Goal: Contribute content

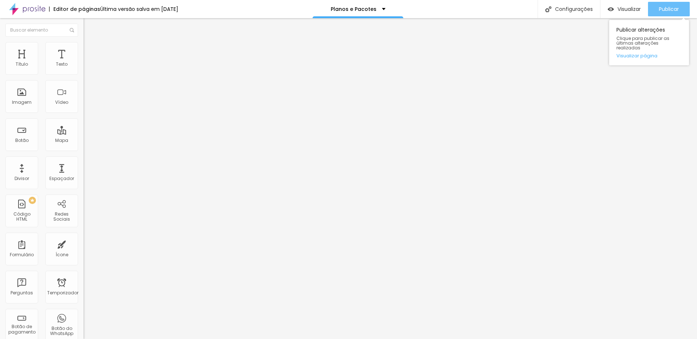
click at [659, 5] on font "Publicar" at bounding box center [669, 8] width 20 height 7
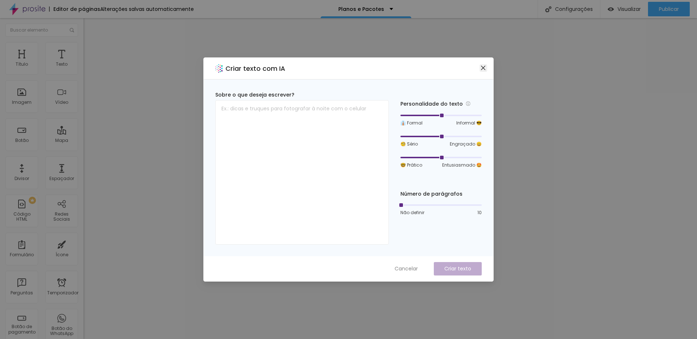
click at [485, 65] on icon "fechar" at bounding box center [483, 68] width 6 height 6
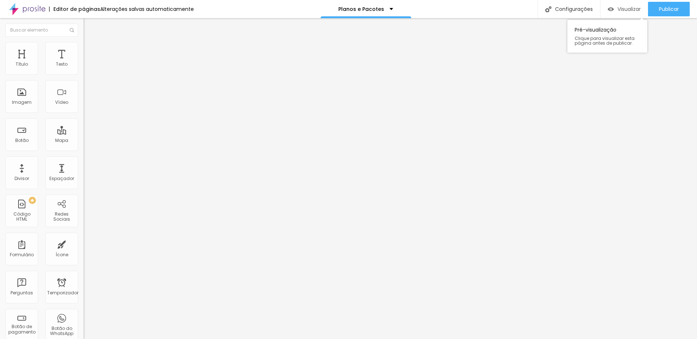
click at [614, 10] on div "Visualizar" at bounding box center [624, 9] width 33 height 6
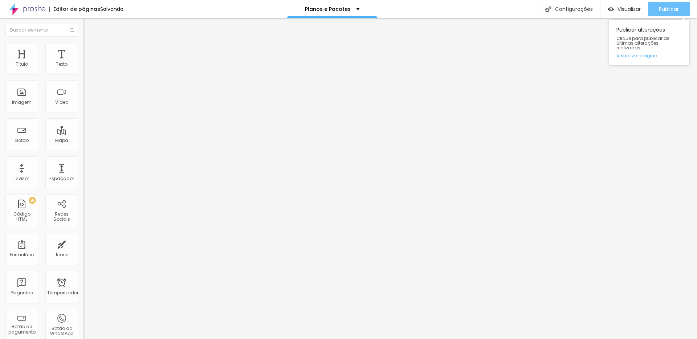
click at [669, 12] on font "Publicar" at bounding box center [669, 8] width 20 height 7
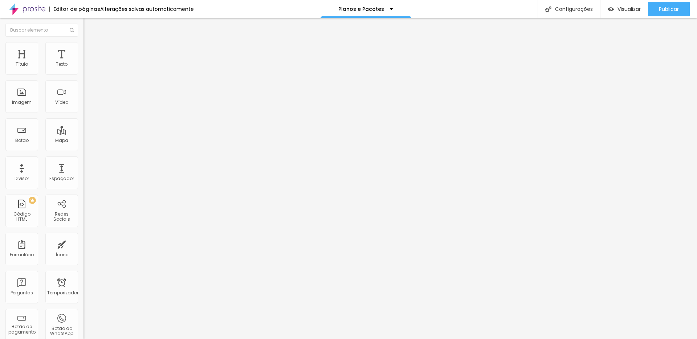
click at [90, 62] on font "Título 1" at bounding box center [102, 57] width 24 height 10
click at [83, 69] on font "Título 2" at bounding box center [95, 64] width 24 height 9
click at [83, 79] on div "Título 4 H4" at bounding box center [124, 76] width 83 height 5
click at [83, 62] on span "Titulo 1" at bounding box center [95, 57] width 24 height 10
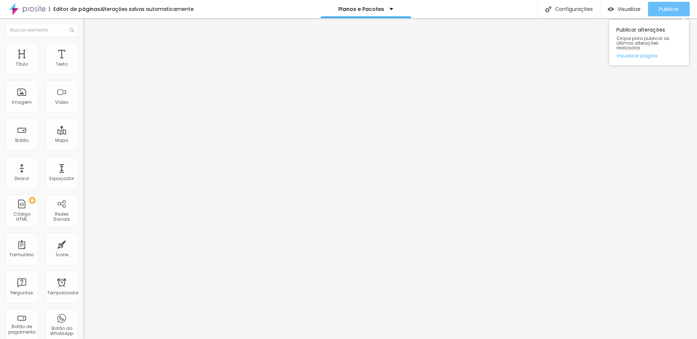
click at [669, 9] on font "Publicar" at bounding box center [669, 8] width 20 height 7
click at [659, 11] on font "Publicar" at bounding box center [669, 8] width 20 height 7
click at [86, 105] on icon "button" at bounding box center [88, 103] width 4 height 4
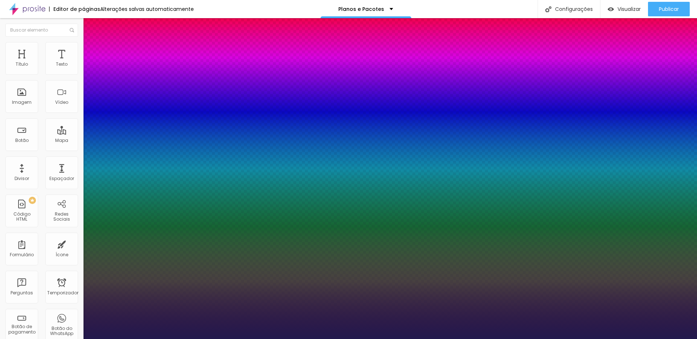
click at [27, 339] on div at bounding box center [348, 339] width 697 height 0
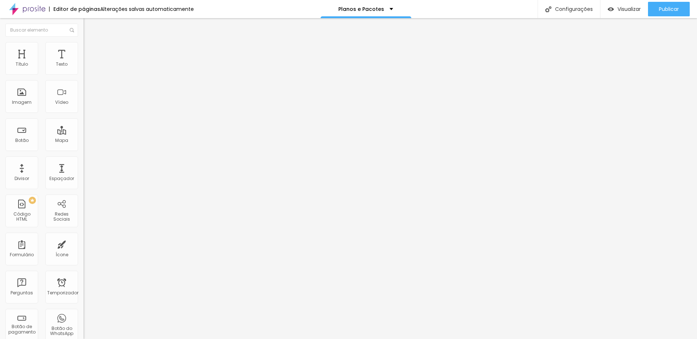
click at [83, 42] on li "Avançado" at bounding box center [124, 45] width 83 height 7
click at [670, 15] on div "Publicar" at bounding box center [669, 9] width 20 height 15
click at [668, 7] on font "Publicar" at bounding box center [669, 8] width 20 height 7
